Goal: Transaction & Acquisition: Book appointment/travel/reservation

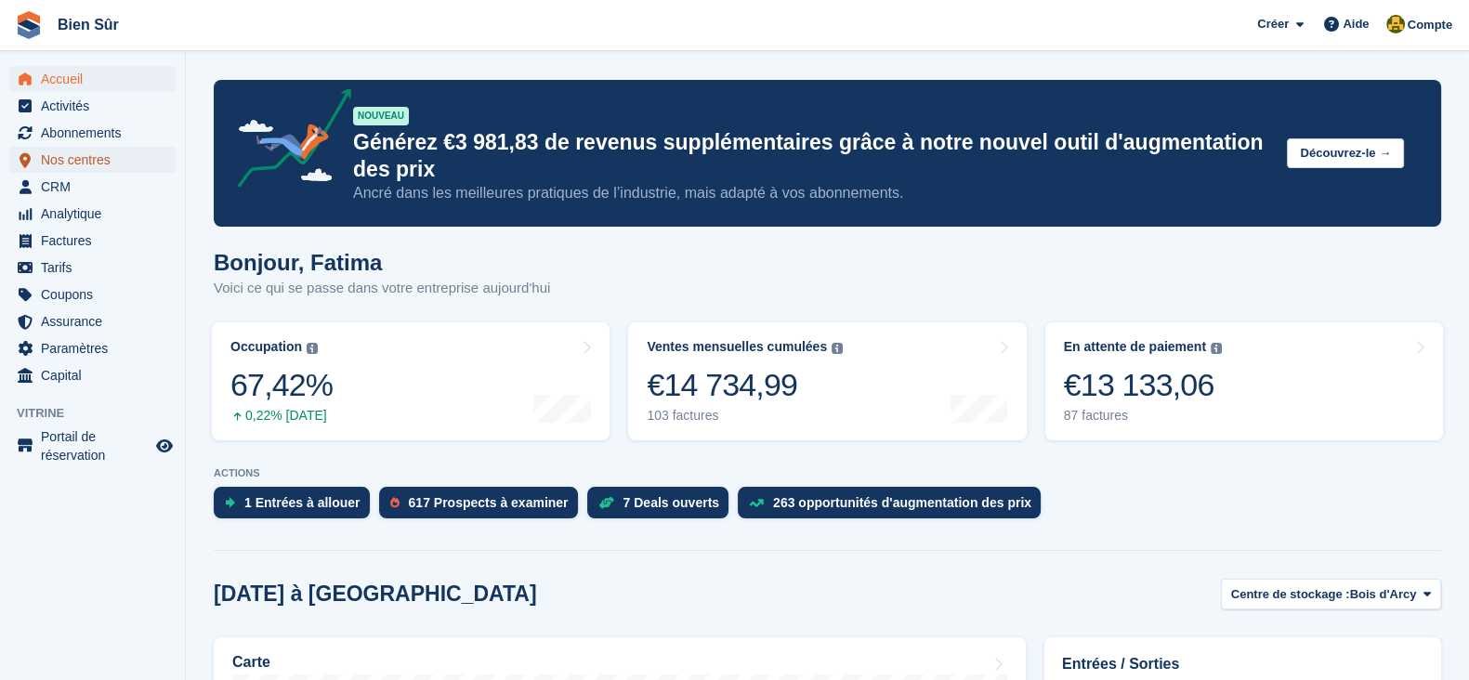
click at [65, 171] on span "Nos centres" at bounding box center [97, 160] width 112 height 26
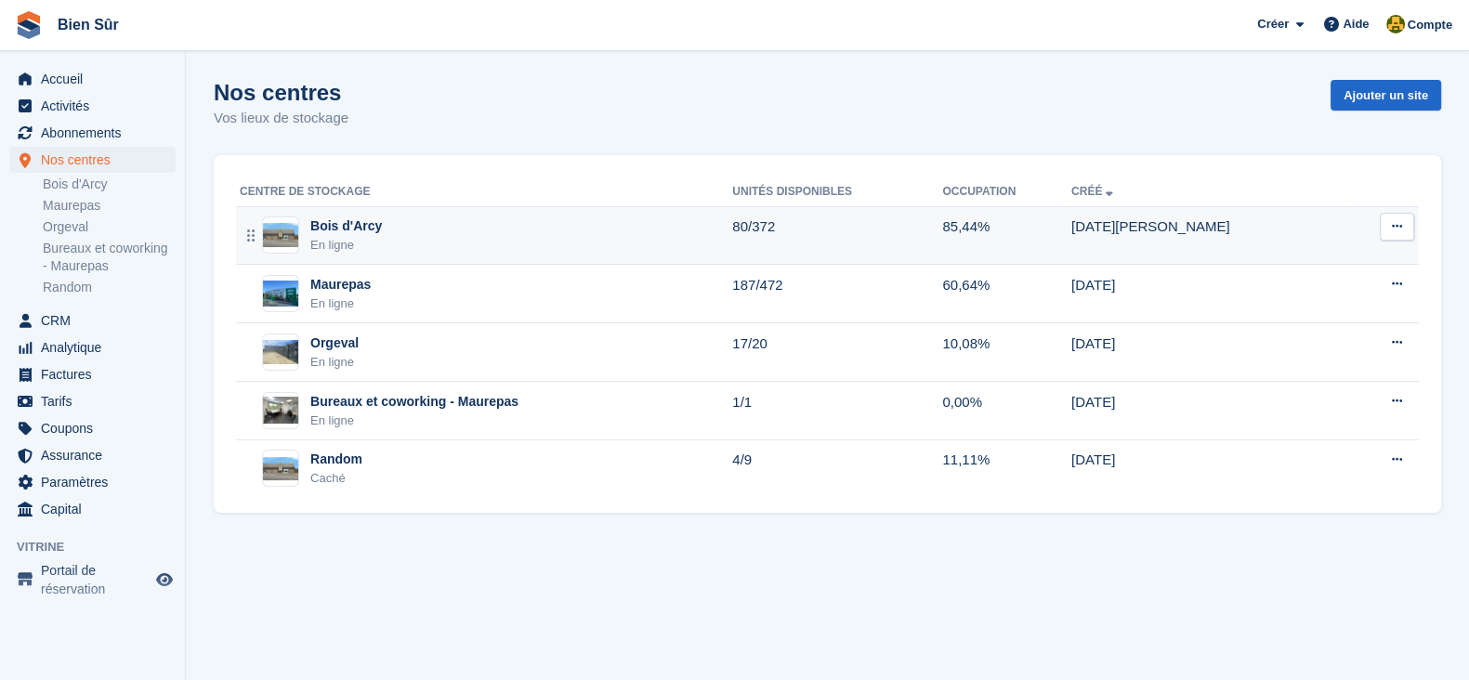
click at [404, 253] on div "Bois d'Arcy En ligne" at bounding box center [486, 236] width 493 height 38
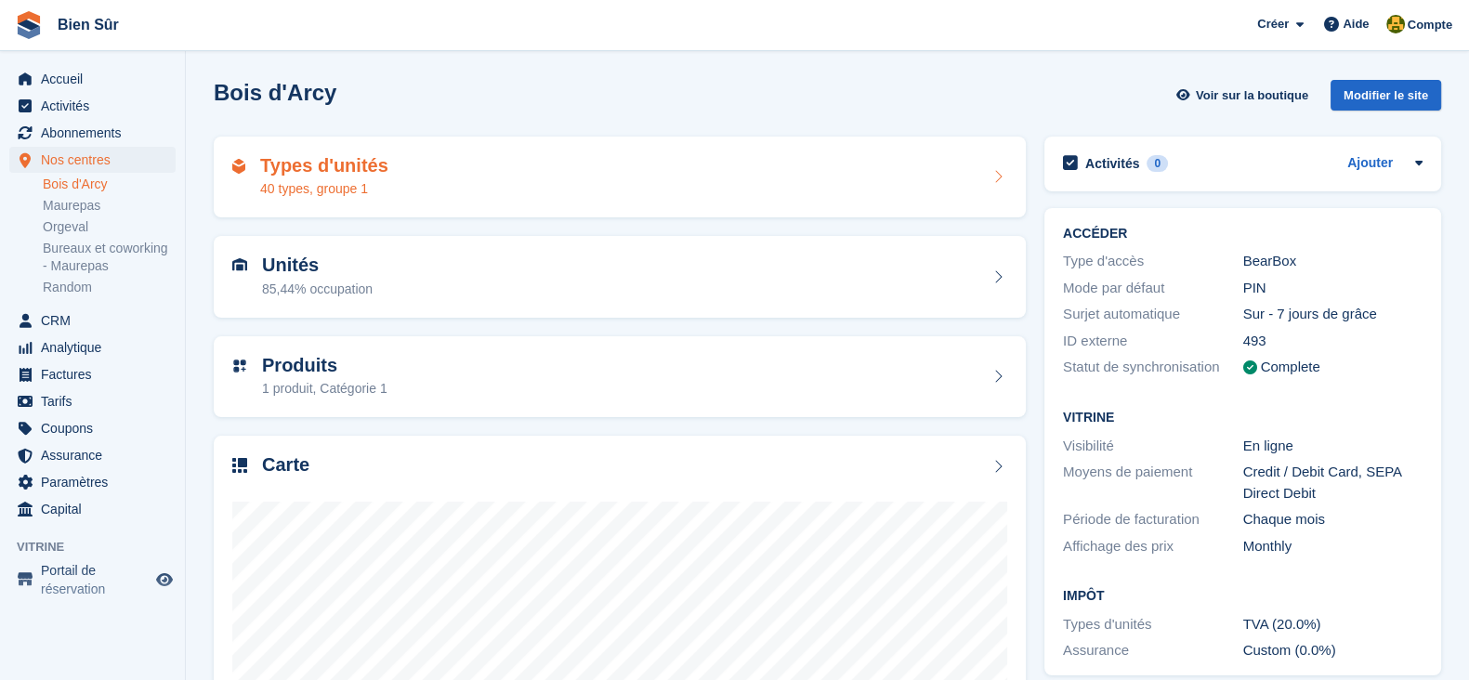
click at [325, 160] on h2 "Types d'unités" at bounding box center [324, 165] width 128 height 21
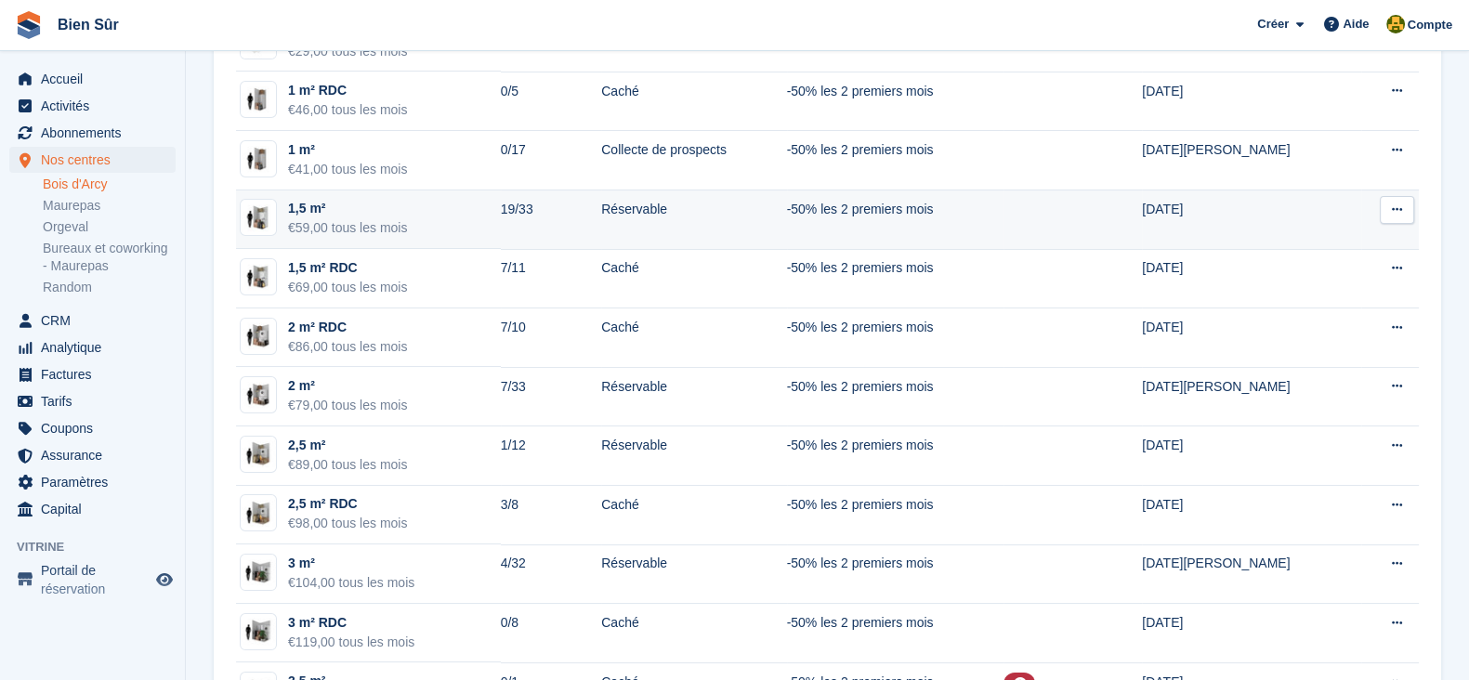
scroll to position [231, 0]
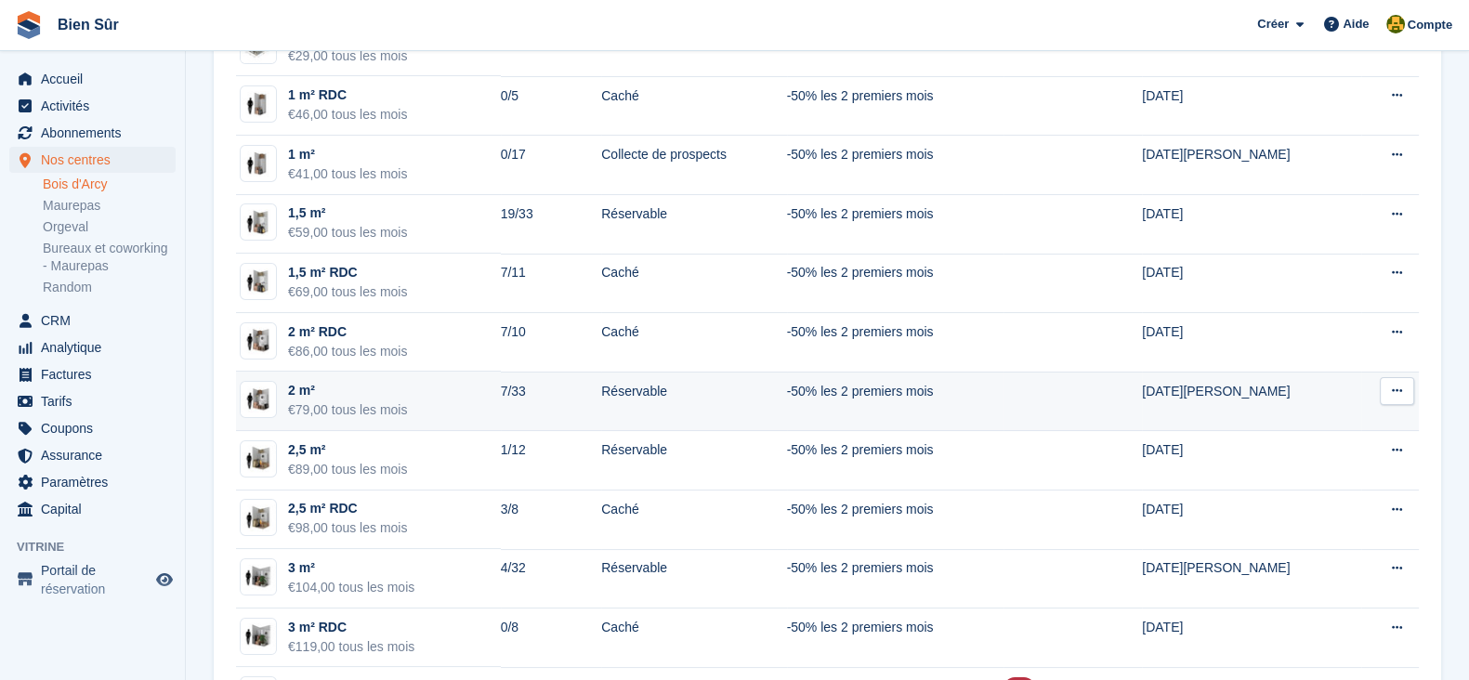
click at [416, 415] on td "2 m² €79,00 tous les mois" at bounding box center [368, 401] width 265 height 59
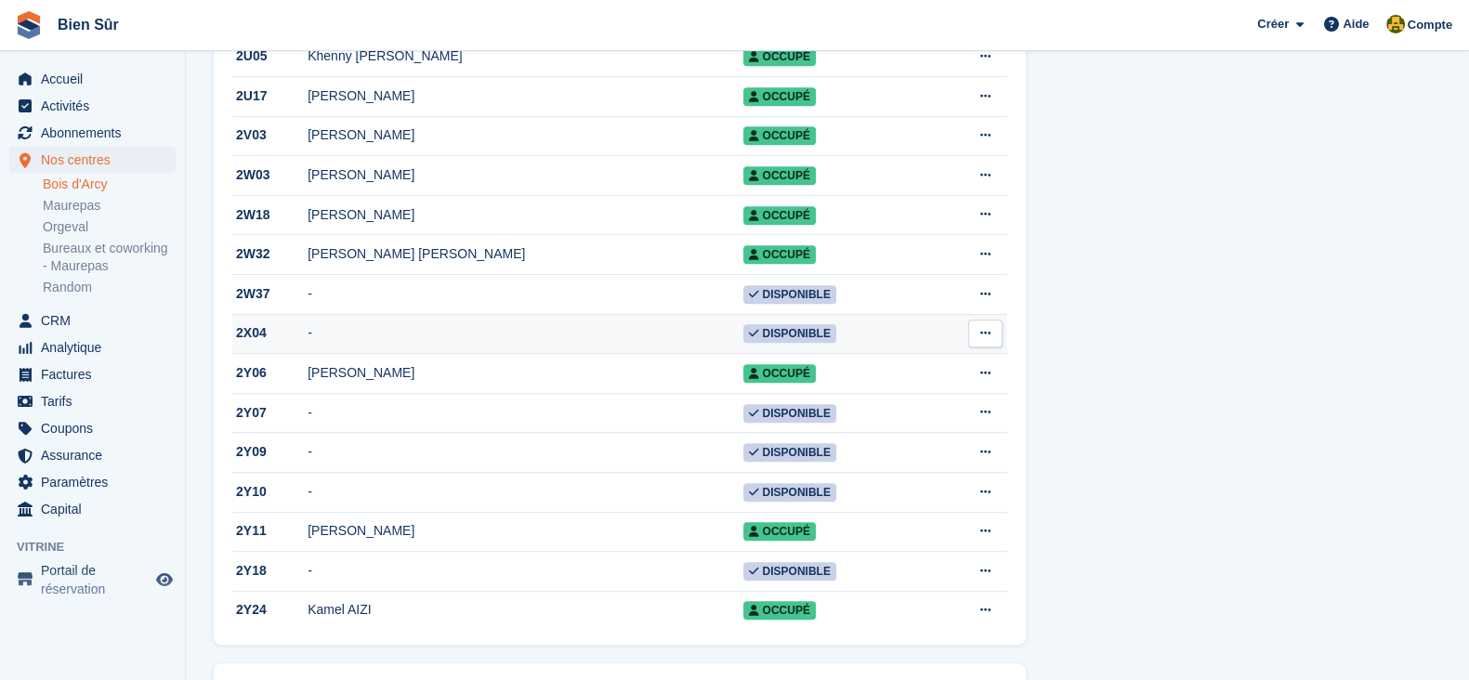
scroll to position [1162, 0]
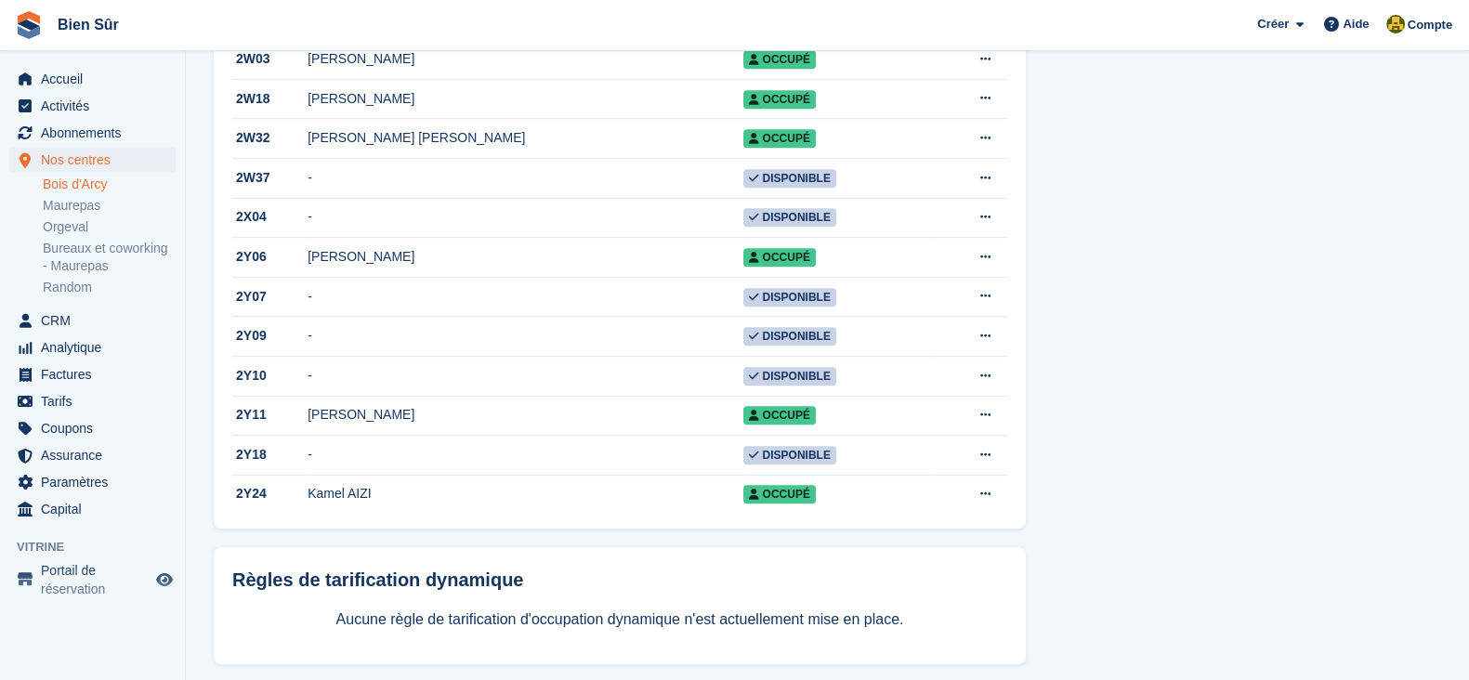
click at [1362, 372] on div "Détails du type d'unité Coup de pouce Non Description Idéal pour vos appareils …" at bounding box center [1242, 655] width 415 height 3378
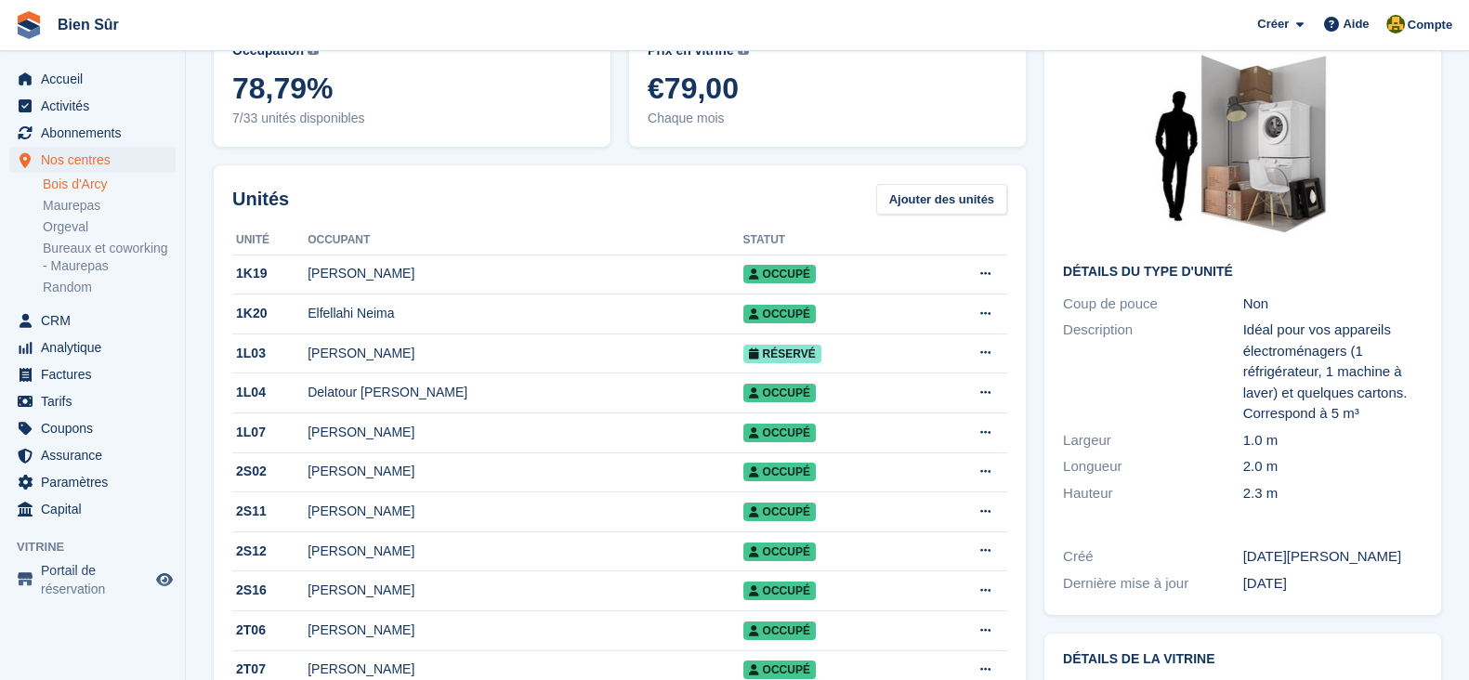
scroll to position [0, 0]
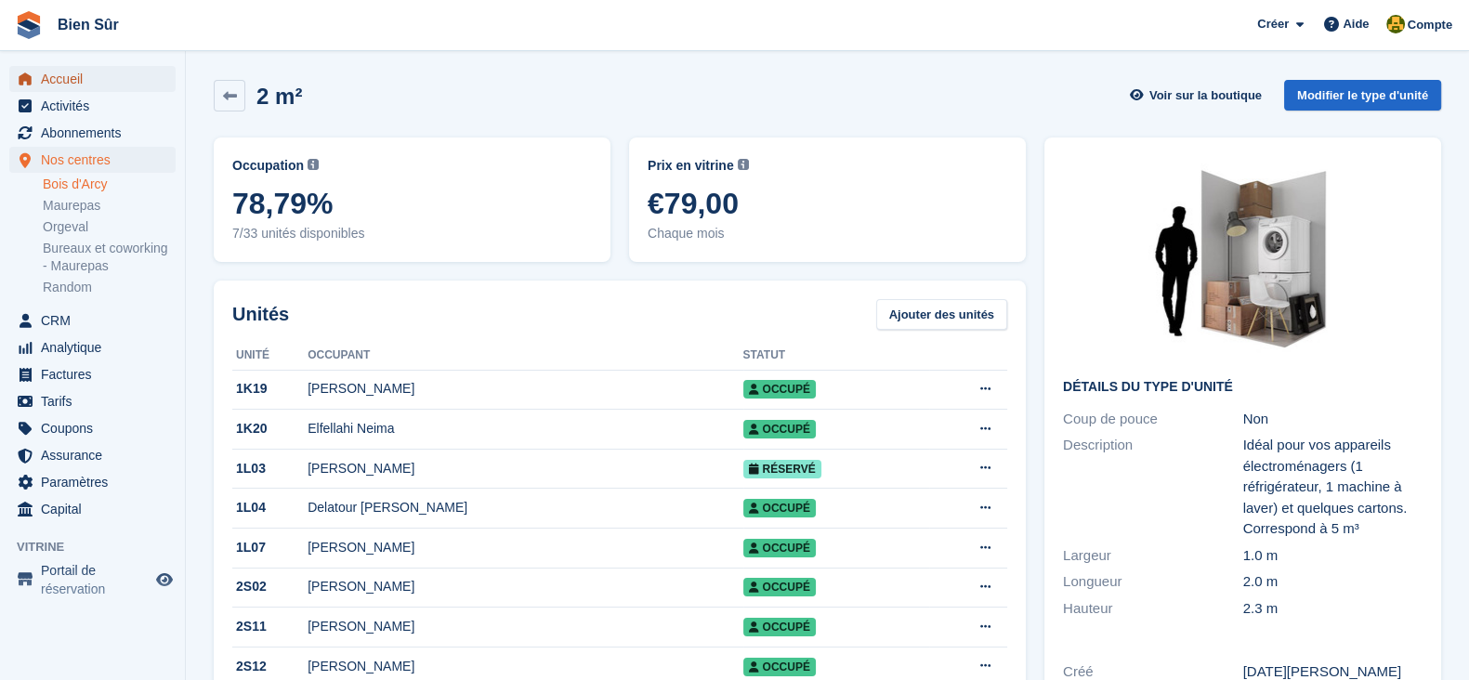
click at [48, 83] on span "Accueil" at bounding box center [97, 79] width 112 height 26
